Goal: Task Accomplishment & Management: Manage account settings

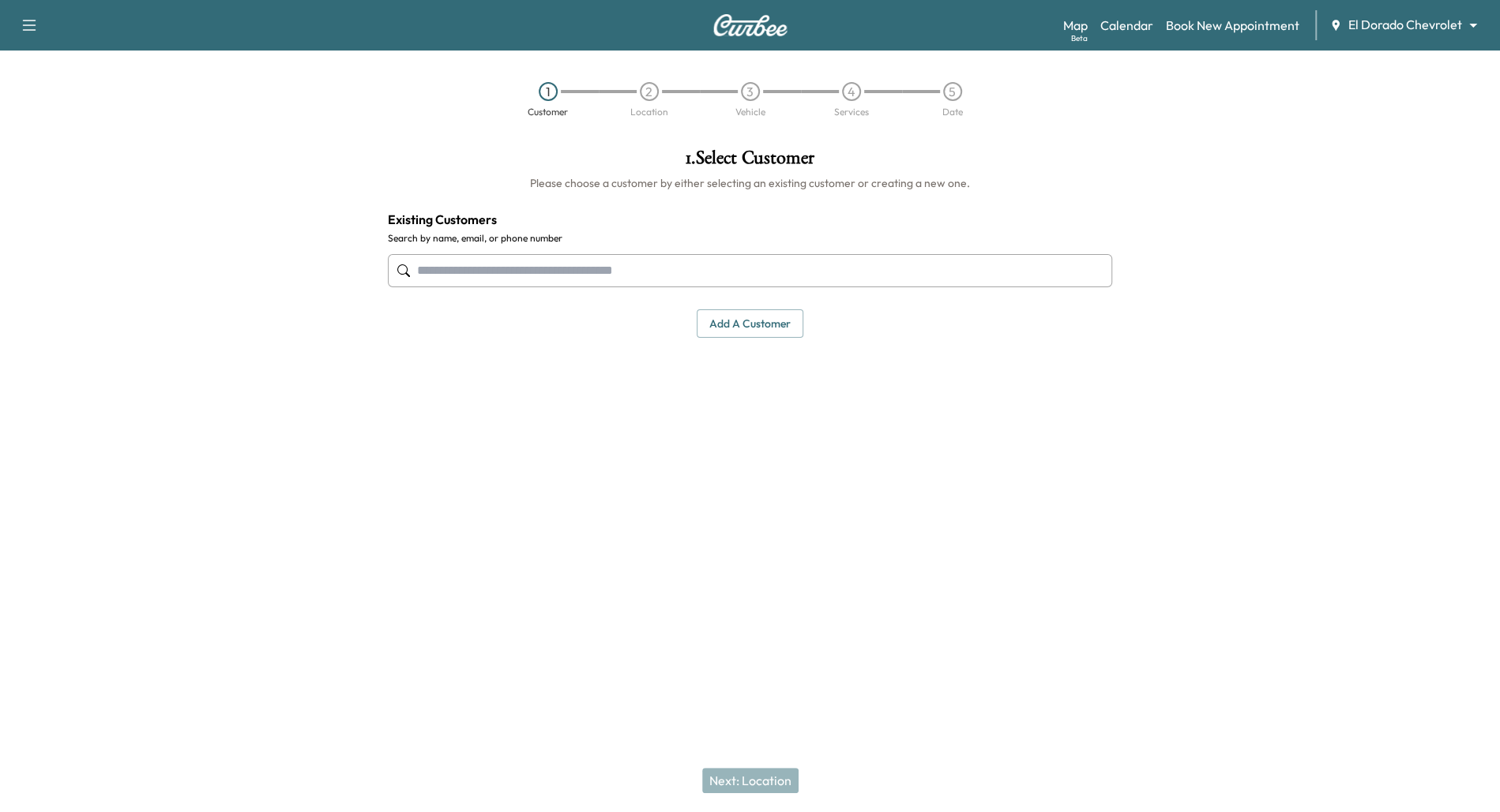
click at [756, 32] on img at bounding box center [750, 25] width 76 height 22
click at [32, 29] on icon "button" at bounding box center [30, 25] width 13 height 11
click at [136, 227] on div at bounding box center [187, 338] width 375 height 406
